Goal: Find contact information: Find contact information

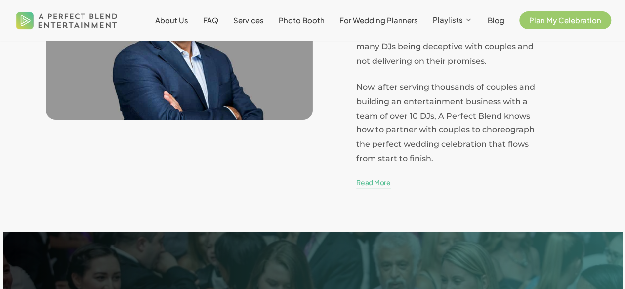
scroll to position [1959, 0]
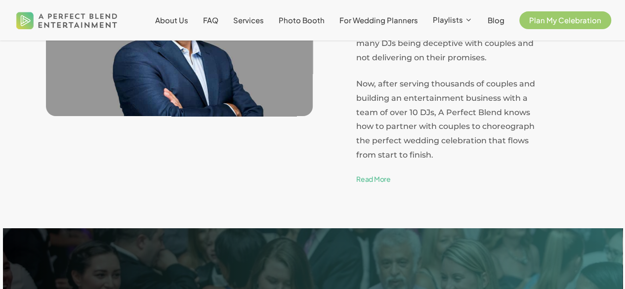
click at [376, 174] on link "Read More" at bounding box center [373, 179] width 35 height 10
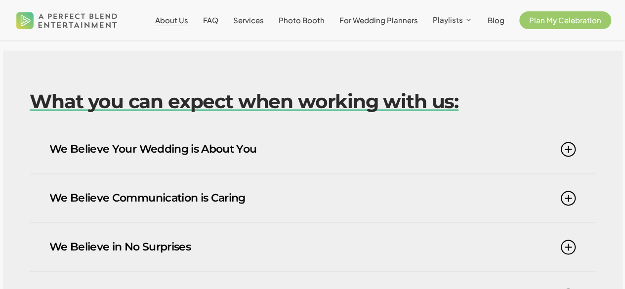
scroll to position [607, 0]
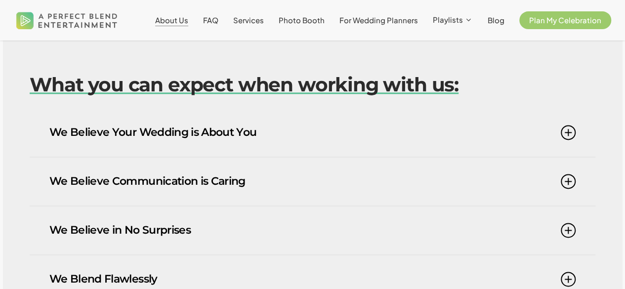
click at [564, 125] on icon at bounding box center [568, 132] width 15 height 15
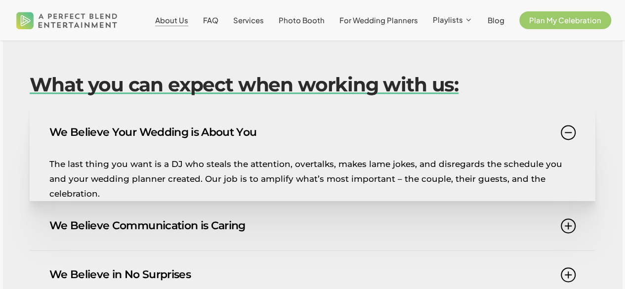
click at [566, 218] on icon at bounding box center [568, 225] width 15 height 15
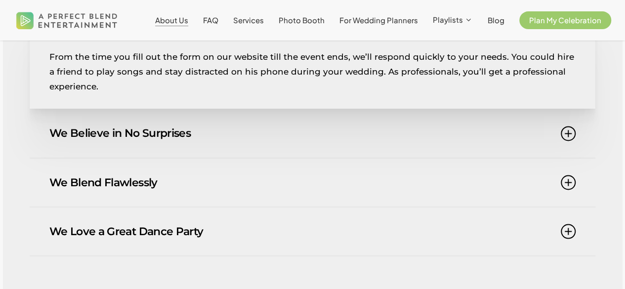
scroll to position [777, 0]
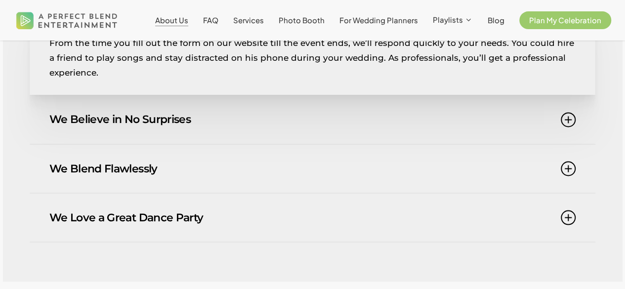
click at [567, 112] on icon at bounding box center [568, 119] width 15 height 15
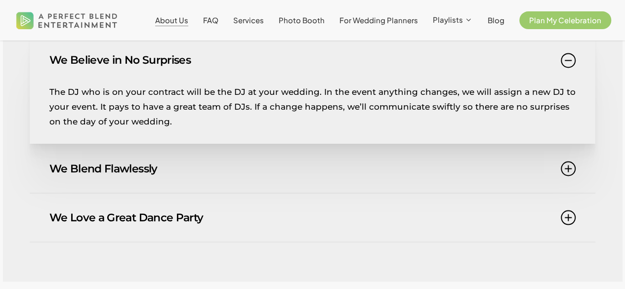
click at [565, 161] on icon at bounding box center [568, 168] width 15 height 15
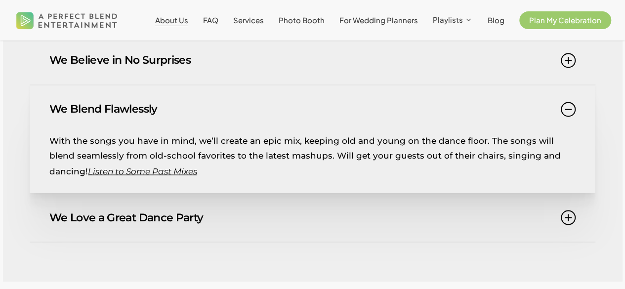
click at [566, 210] on icon at bounding box center [568, 217] width 15 height 15
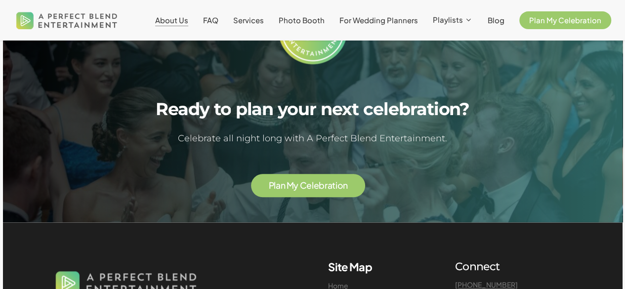
scroll to position [2252, 0]
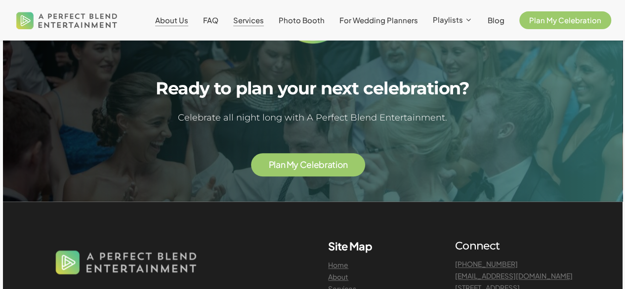
click at [261, 18] on span "Services" at bounding box center [248, 19] width 31 height 9
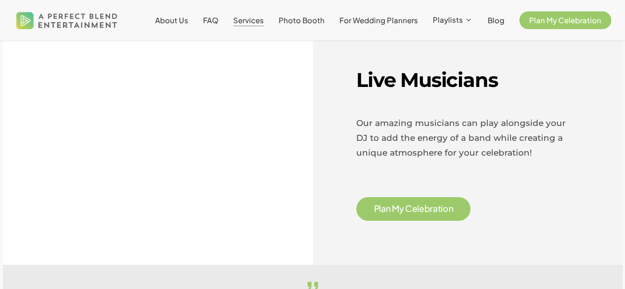
scroll to position [1589, 0]
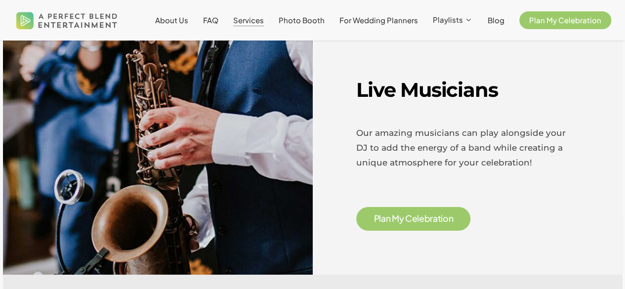
click at [422, 214] on span "e" at bounding box center [421, 218] width 5 height 9
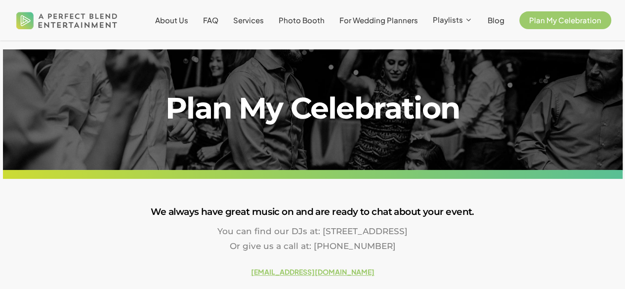
scroll to position [27, 0]
